Goal: Complete application form

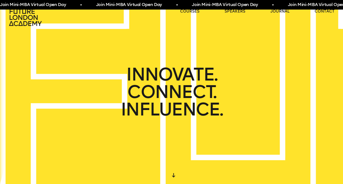
click at [187, 8] on div "Join Mini-MBA Virtual Open Day • Join Mini-MBA Virtual Open Day • Join Mini-MBA…" at bounding box center [171, 4] width 343 height 9
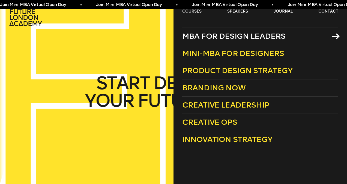
click at [336, 34] on icon at bounding box center [336, 36] width 8 height 6
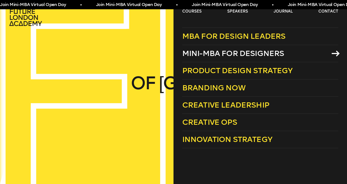
click at [334, 54] on icon at bounding box center [336, 53] width 8 height 6
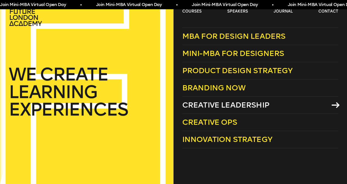
click at [338, 104] on icon at bounding box center [336, 105] width 8 height 6
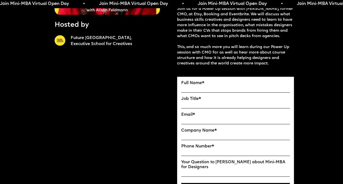
scroll to position [125, 0]
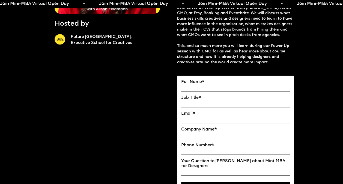
click at [200, 78] on form "Full Name * Job Title * Email * Company Name * Phone Number * Your Question to …" at bounding box center [235, 138] width 117 height 125
click at [200, 82] on label "Full Name *" at bounding box center [235, 82] width 109 height 5
click at [0, 0] on input "Full Name" at bounding box center [0, 0] width 0 height 0
click at [200, 85] on label "Full Name *" at bounding box center [235, 82] width 109 height 5
click at [0, 0] on input "Full Name" at bounding box center [0, 0] width 0 height 0
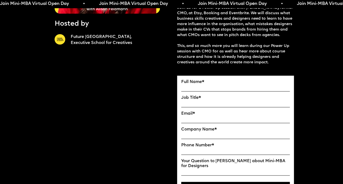
click at [204, 84] on span "*" at bounding box center [203, 82] width 2 height 4
click at [0, 0] on input "Full Name" at bounding box center [0, 0] width 0 height 0
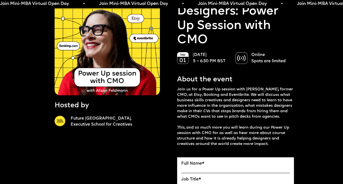
scroll to position [180, 0]
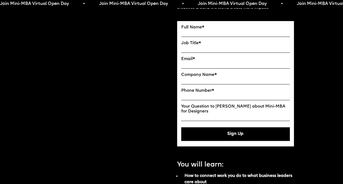
click at [214, 84] on input "Company Name" at bounding box center [235, 80] width 109 height 7
click at [192, 33] on input "Full Name" at bounding box center [235, 33] width 109 height 7
type input "**********"
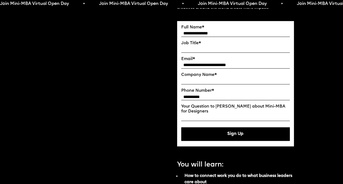
click at [211, 52] on input "Job Title" at bounding box center [235, 49] width 109 height 7
type input "**********"
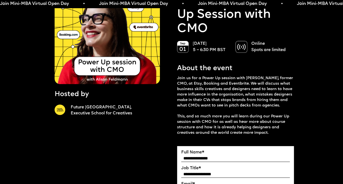
scroll to position [0, 0]
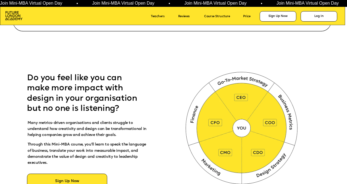
scroll to position [191, 0]
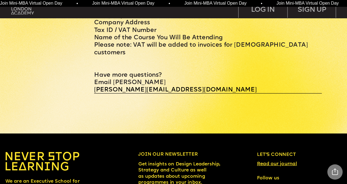
scroll to position [2179, 0]
